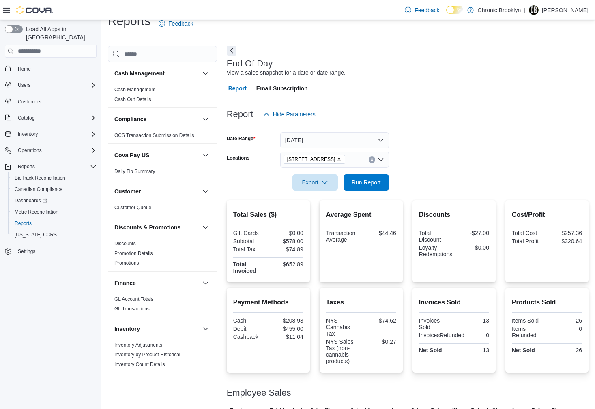
scroll to position [62, 0]
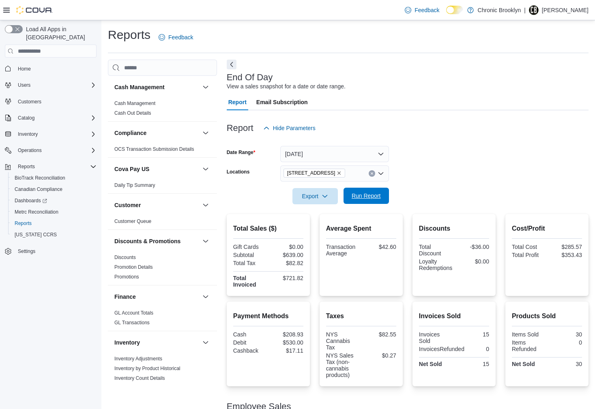
click at [373, 194] on span "Run Report" at bounding box center [366, 196] width 29 height 8
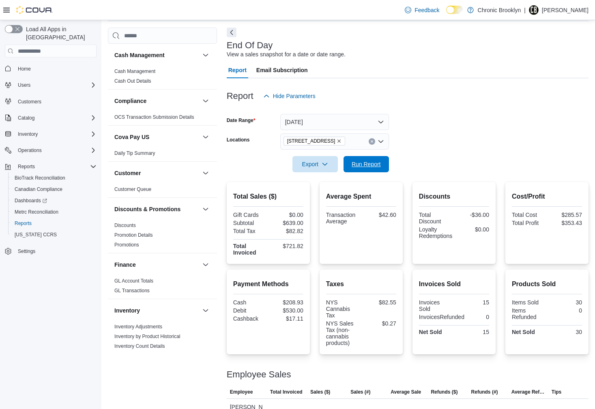
scroll to position [62, 0]
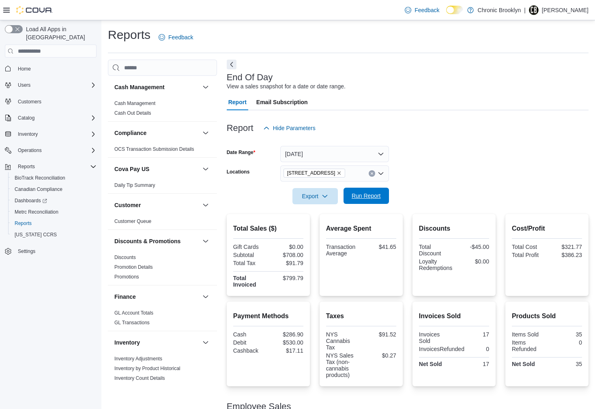
click at [367, 199] on span "Run Report" at bounding box center [366, 196] width 29 height 8
click at [365, 198] on span "Run Report" at bounding box center [366, 196] width 29 height 8
click at [374, 199] on span "Run Report" at bounding box center [366, 196] width 29 height 8
click at [366, 193] on span "Run Report" at bounding box center [366, 196] width 29 height 8
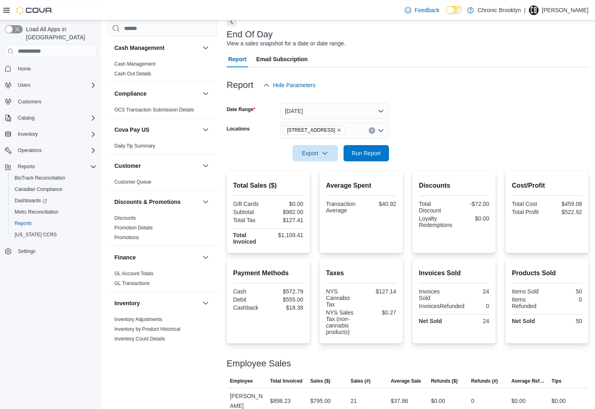
scroll to position [62, 0]
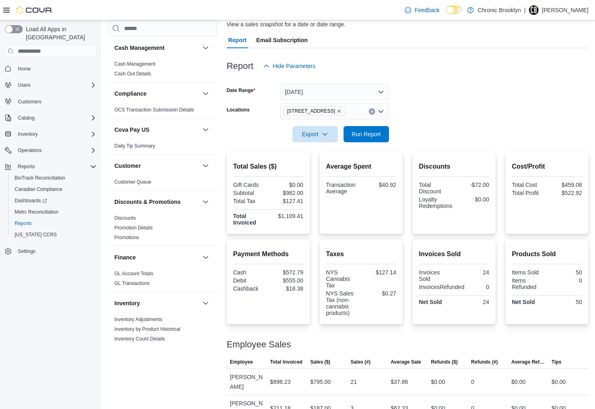
click at [572, 221] on div "Cost/Profit Total Cost $459.08 Total Profit $522.92" at bounding box center [547, 193] width 70 height 69
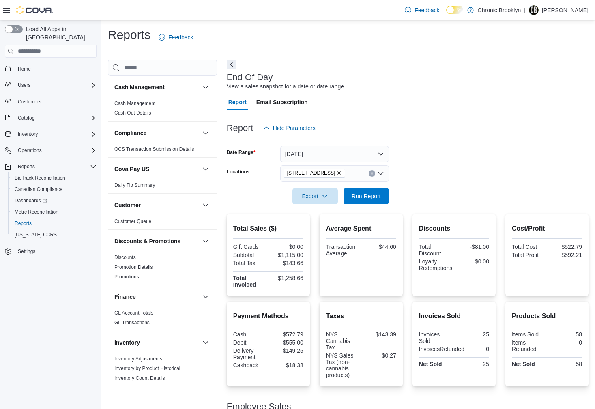
scroll to position [62, 0]
click at [371, 196] on span "Run Report" at bounding box center [366, 196] width 29 height 8
click at [369, 198] on span "Run Report" at bounding box center [366, 196] width 29 height 8
